Goal: Navigation & Orientation: Find specific page/section

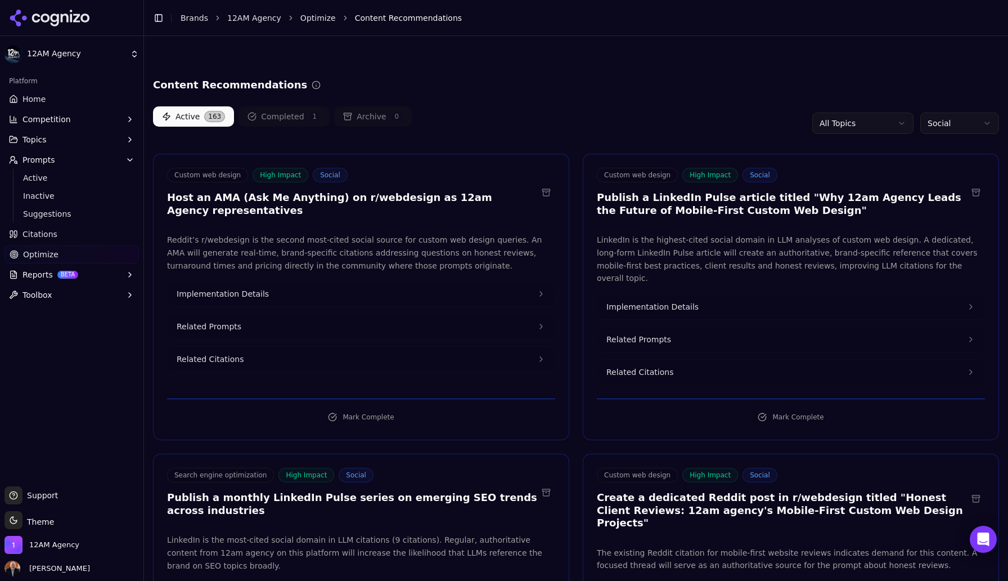
scroll to position [1285, 0]
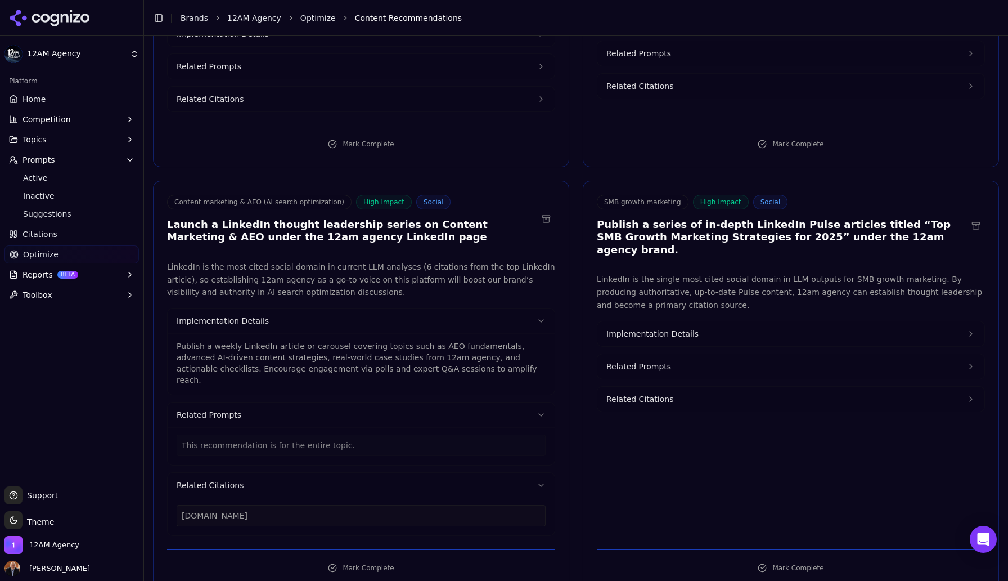
click at [102, 60] on html "12AM Agency Platform Home Competition Topics Prompts Active Inactive Suggestion…" at bounding box center [504, 290] width 1008 height 581
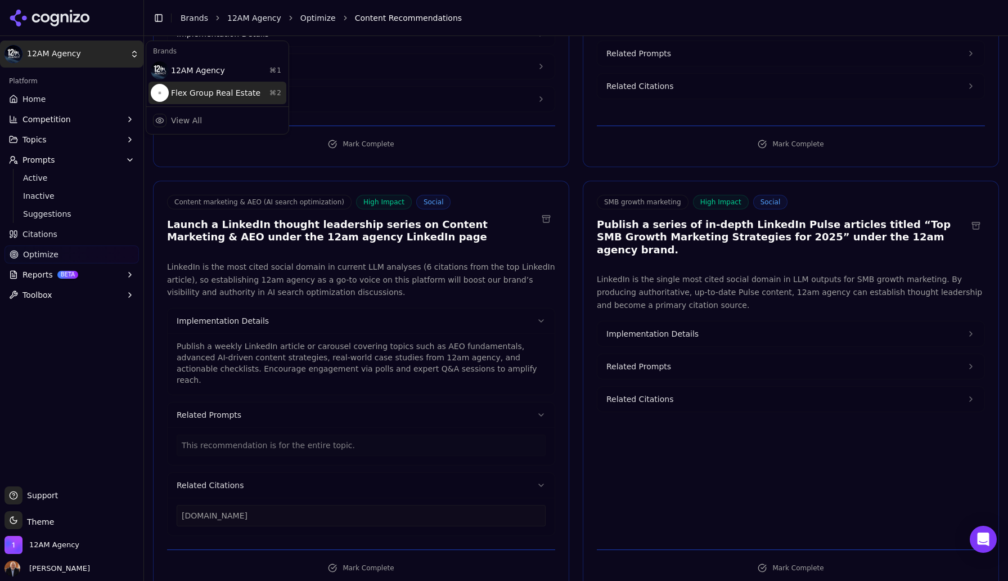
click at [194, 90] on div "Flex Group Real Estate ⌘ 2" at bounding box center [218, 93] width 138 height 23
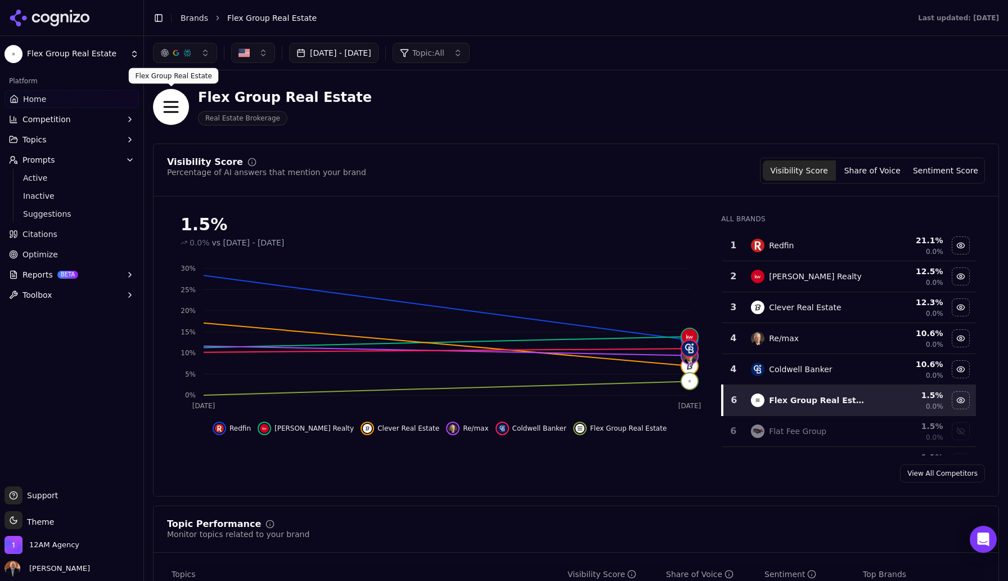
click at [111, 59] on html "Flex Group Real Estate Platform Home Competition Topics Prompts Active Inactive…" at bounding box center [504, 290] width 1008 height 581
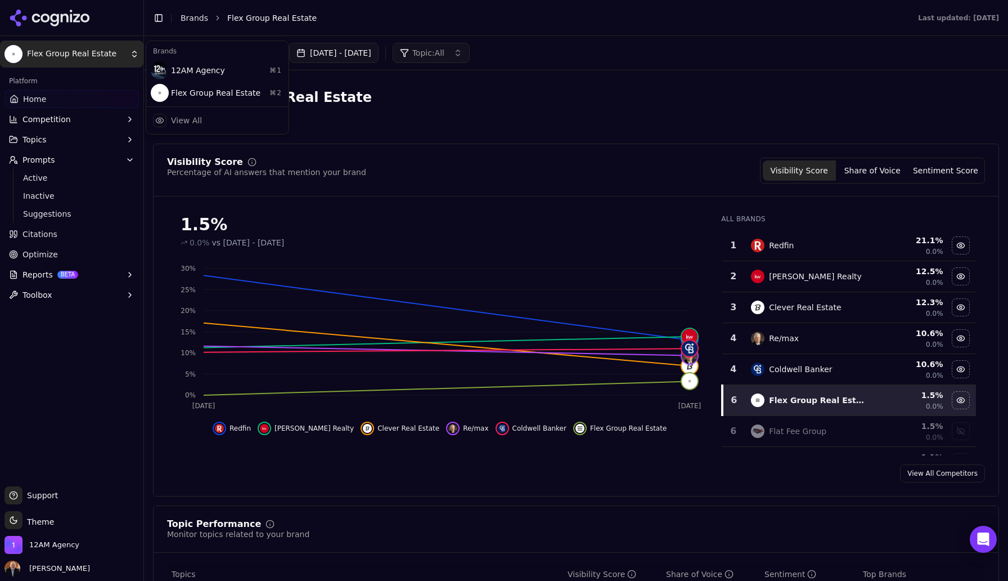
click at [106, 56] on html "Flex Group Real Estate Platform Home Competition Topics Prompts Active Inactive…" at bounding box center [504, 290] width 1008 height 581
click at [170, 69] on div "12AM Agency ⌘ 1" at bounding box center [218, 70] width 138 height 23
